Goal: Information Seeking & Learning: Learn about a topic

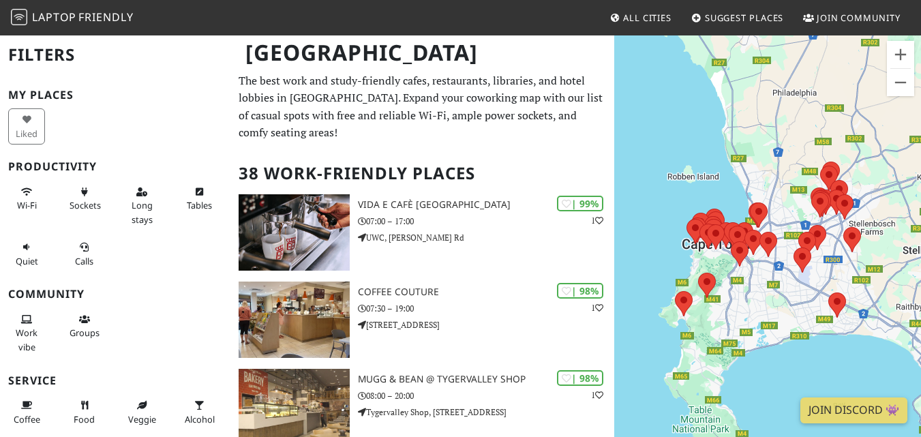
click at [317, 69] on h1 "[GEOGRAPHIC_DATA]" at bounding box center [422, 52] width 377 height 37
click at [338, 89] on p "The best work and study-friendly cafes, restaurants, libraries, and hotel lobbi…" at bounding box center [421, 107] width 367 height 70
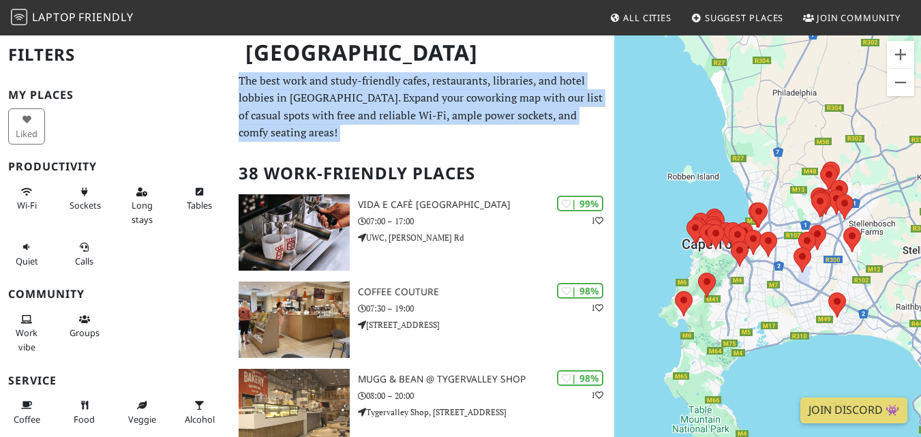
click at [338, 89] on p "The best work and study-friendly cafes, restaurants, libraries, and hotel lobbi…" at bounding box center [421, 107] width 367 height 70
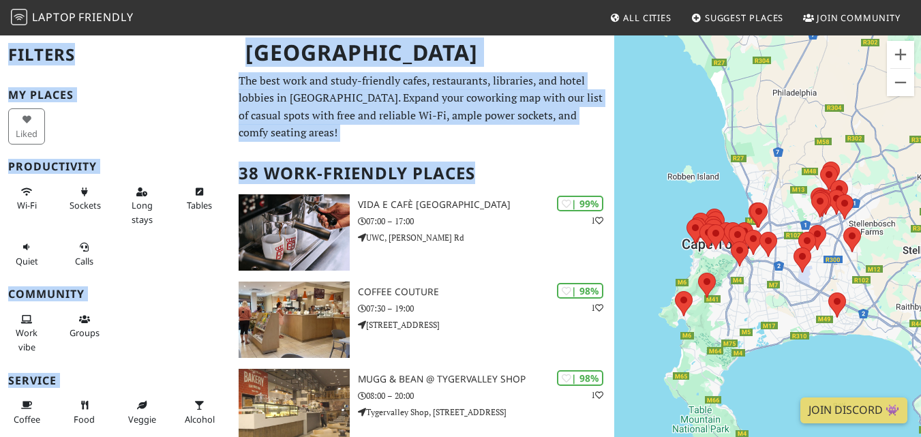
drag, startPoint x: 247, startPoint y: 54, endPoint x: 458, endPoint y: 153, distance: 233.2
click at [458, 153] on h2 "38 Work-Friendly Places" at bounding box center [421, 174] width 367 height 42
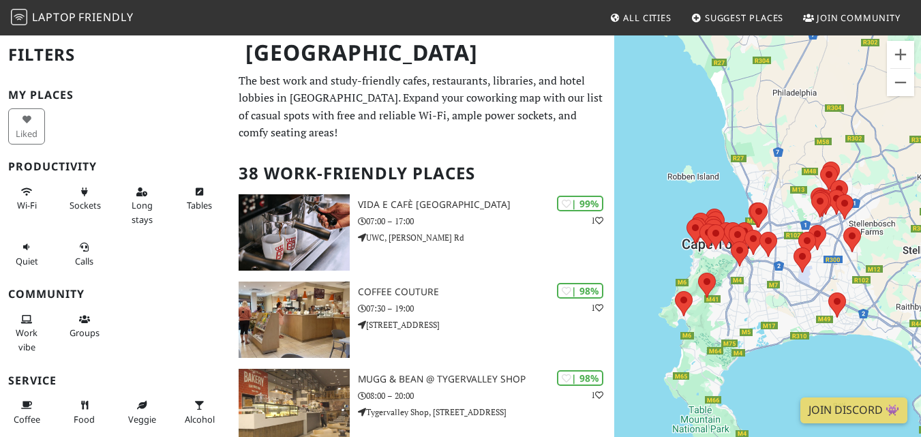
click at [458, 153] on h2 "38 Work-Friendly Places" at bounding box center [421, 174] width 367 height 42
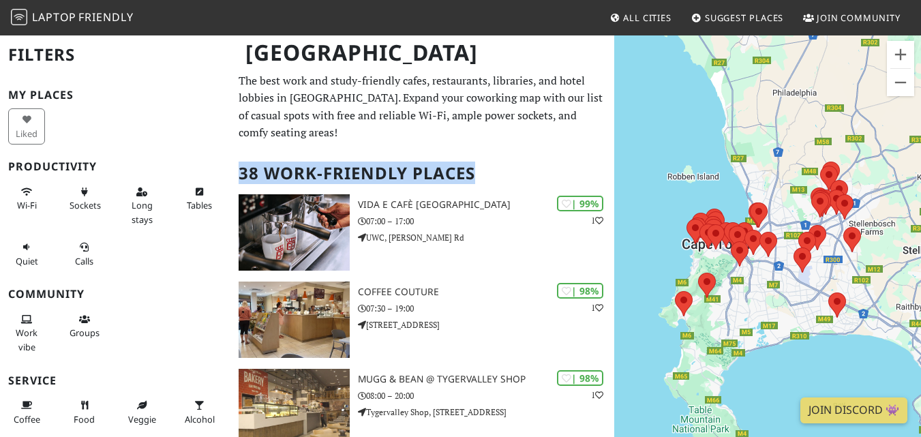
click at [458, 153] on h2 "38 Work-Friendly Places" at bounding box center [421, 174] width 367 height 42
